Goal: Information Seeking & Learning: Learn about a topic

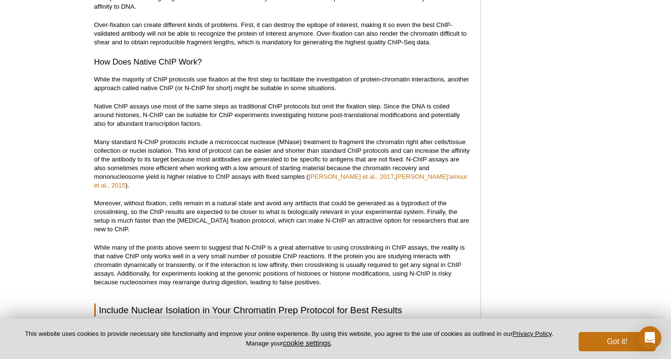
scroll to position [1068, 0]
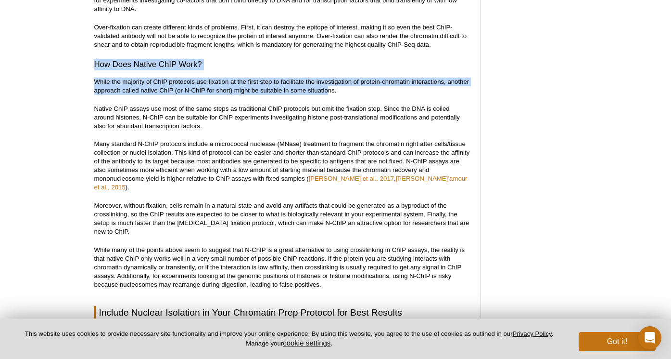
drag, startPoint x: 97, startPoint y: 65, endPoint x: 330, endPoint y: 87, distance: 233.9
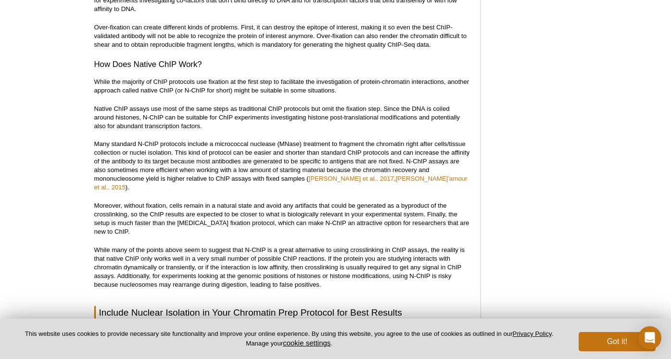
click at [237, 170] on p "Many standard N-ChIP protocols include a micrococcal nuclease (MNase) treatment…" at bounding box center [282, 166] width 377 height 52
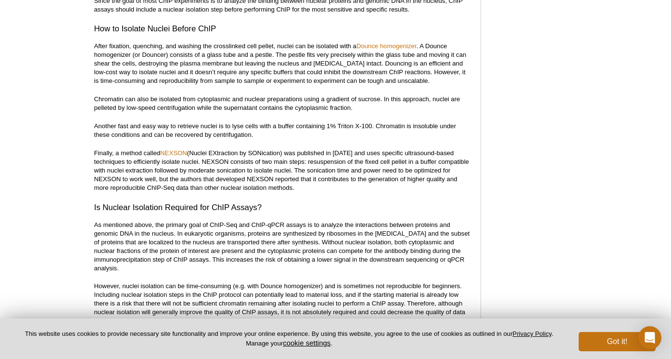
scroll to position [1646, 0]
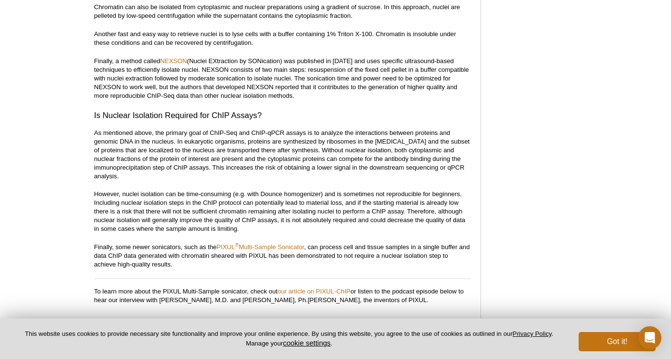
click at [213, 111] on h3 "Is Nuclear Isolation Required for ChIP Assays?" at bounding box center [282, 116] width 377 height 12
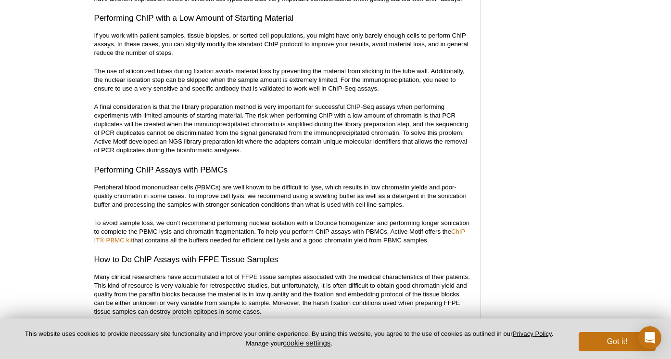
scroll to position [4918, 0]
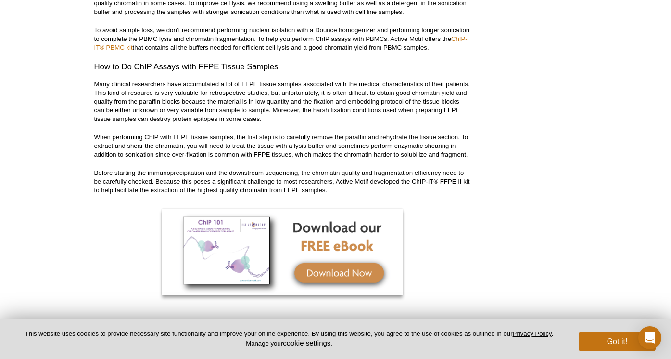
click at [206, 91] on p "Many clinical researchers have accumulated a lot of FFPE tissue samples associa…" at bounding box center [282, 101] width 377 height 43
click at [136, 133] on p "When performing ChIP with FFPE tissue samples, the first step is to carefully r…" at bounding box center [282, 146] width 377 height 26
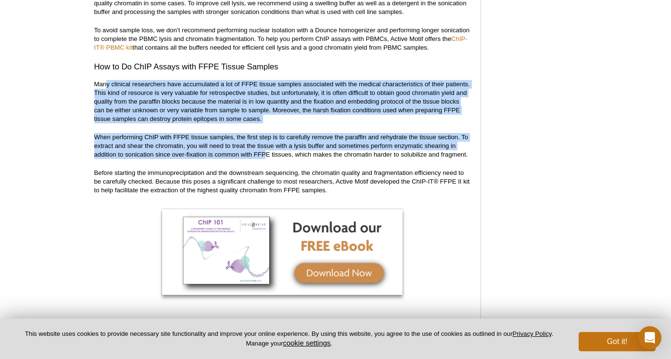
drag, startPoint x: 105, startPoint y: 76, endPoint x: 265, endPoint y: 144, distance: 173.6
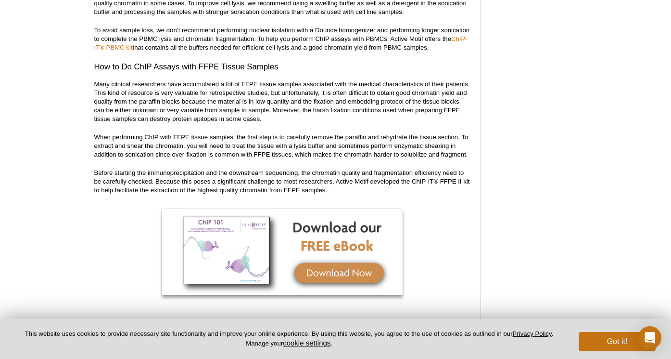
click at [272, 168] on p "Before starting the immunoprecipitation and the downstream sequencing, the chro…" at bounding box center [282, 181] width 377 height 26
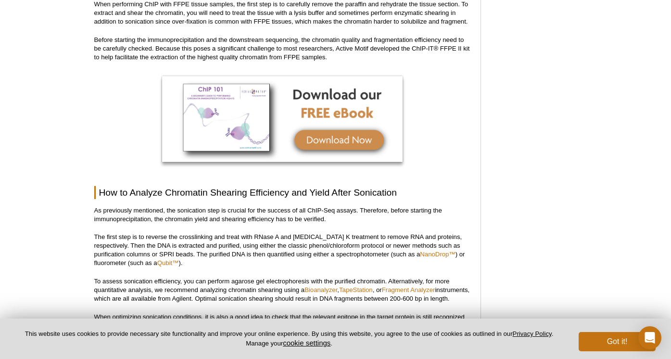
scroll to position [5063, 0]
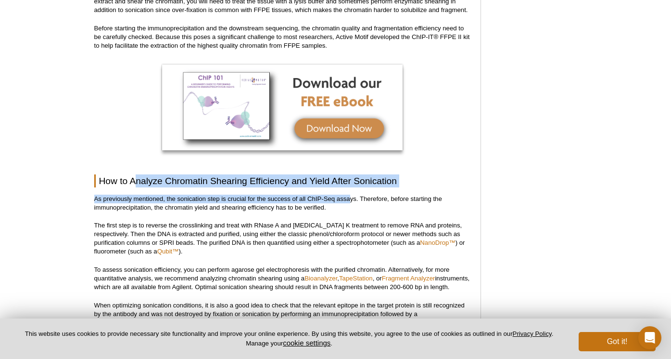
drag, startPoint x: 138, startPoint y: 170, endPoint x: 349, endPoint y: 190, distance: 212.1
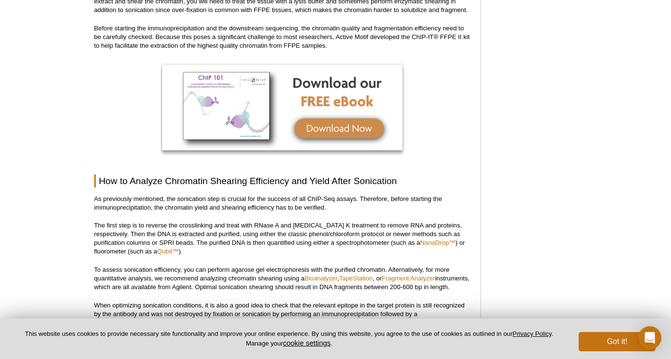
click at [324, 236] on p "The first step is to reverse the crosslinking and treat with RNase A and [MEDIC…" at bounding box center [282, 238] width 377 height 35
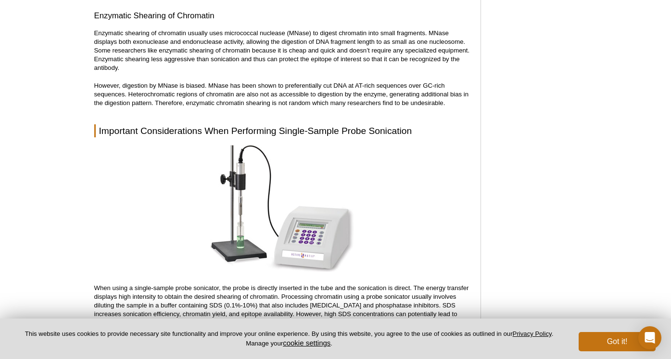
scroll to position [2970, 0]
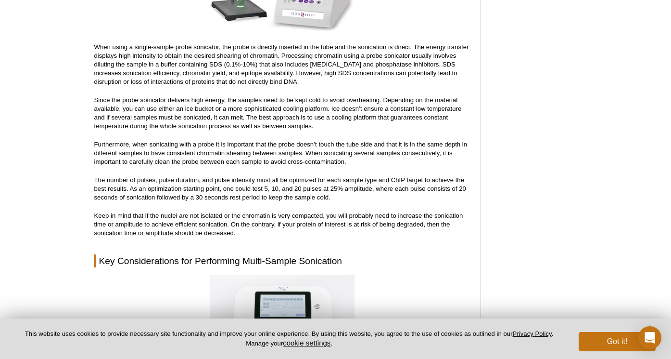
click at [283, 179] on p "The number of pulses, pulse duration, and pulse intensity must all be optimized…" at bounding box center [282, 189] width 377 height 26
click at [200, 179] on p "The number of pulses, pulse duration, and pulse intensity must all be optimized…" at bounding box center [282, 189] width 377 height 26
click at [162, 185] on p "The number of pulses, pulse duration, and pulse intensity must all be optimized…" at bounding box center [282, 189] width 377 height 26
drag, startPoint x: 585, startPoint y: 138, endPoint x: 441, endPoint y: 92, distance: 150.8
click at [585, 138] on div "Active Motif Logo Enabling Epigenetics Research 0 Search Skip to content Active…" at bounding box center [335, 254] width 671 height 6401
